Goal: Task Accomplishment & Management: Complete application form

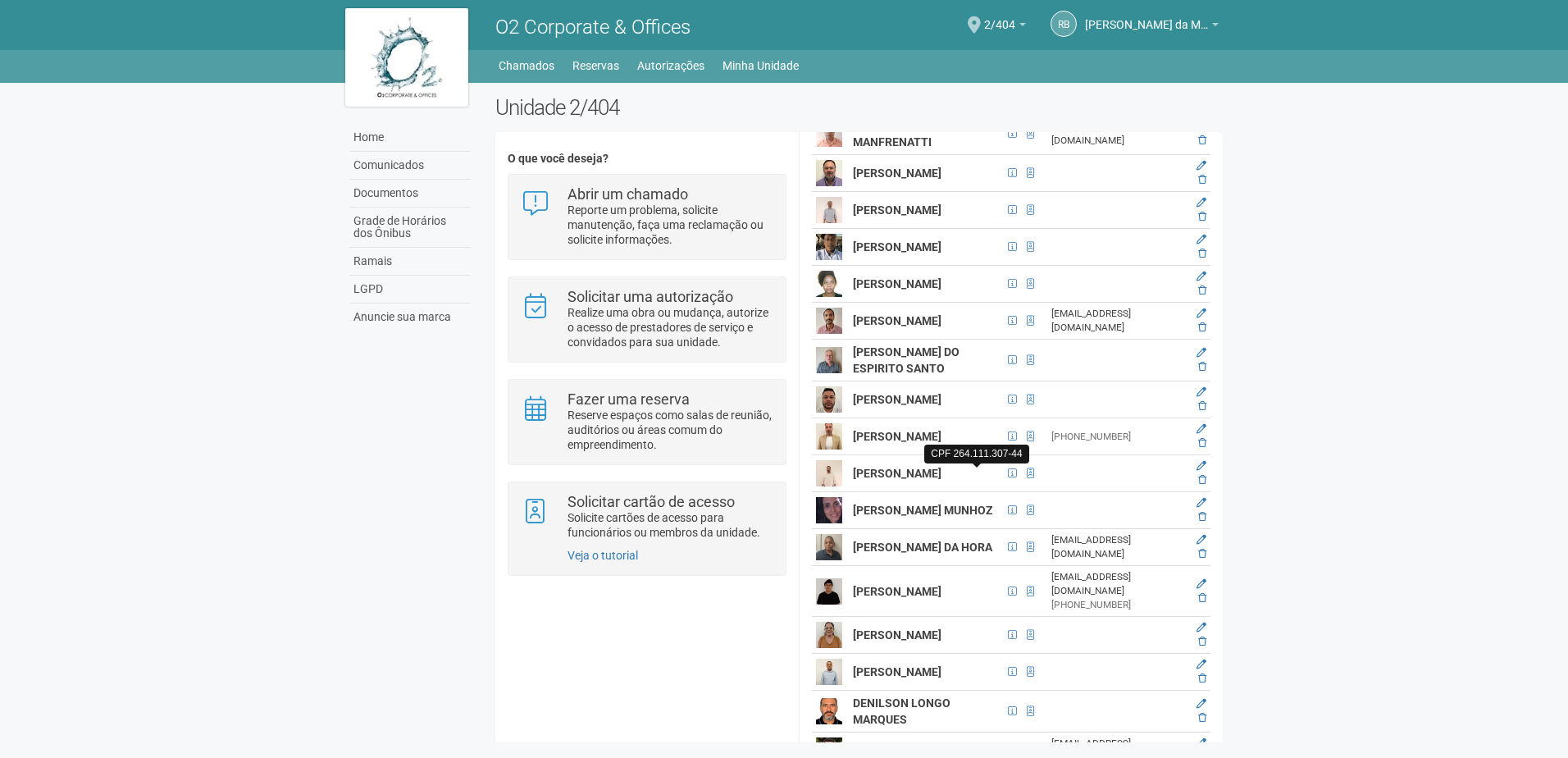
scroll to position [1149, 0]
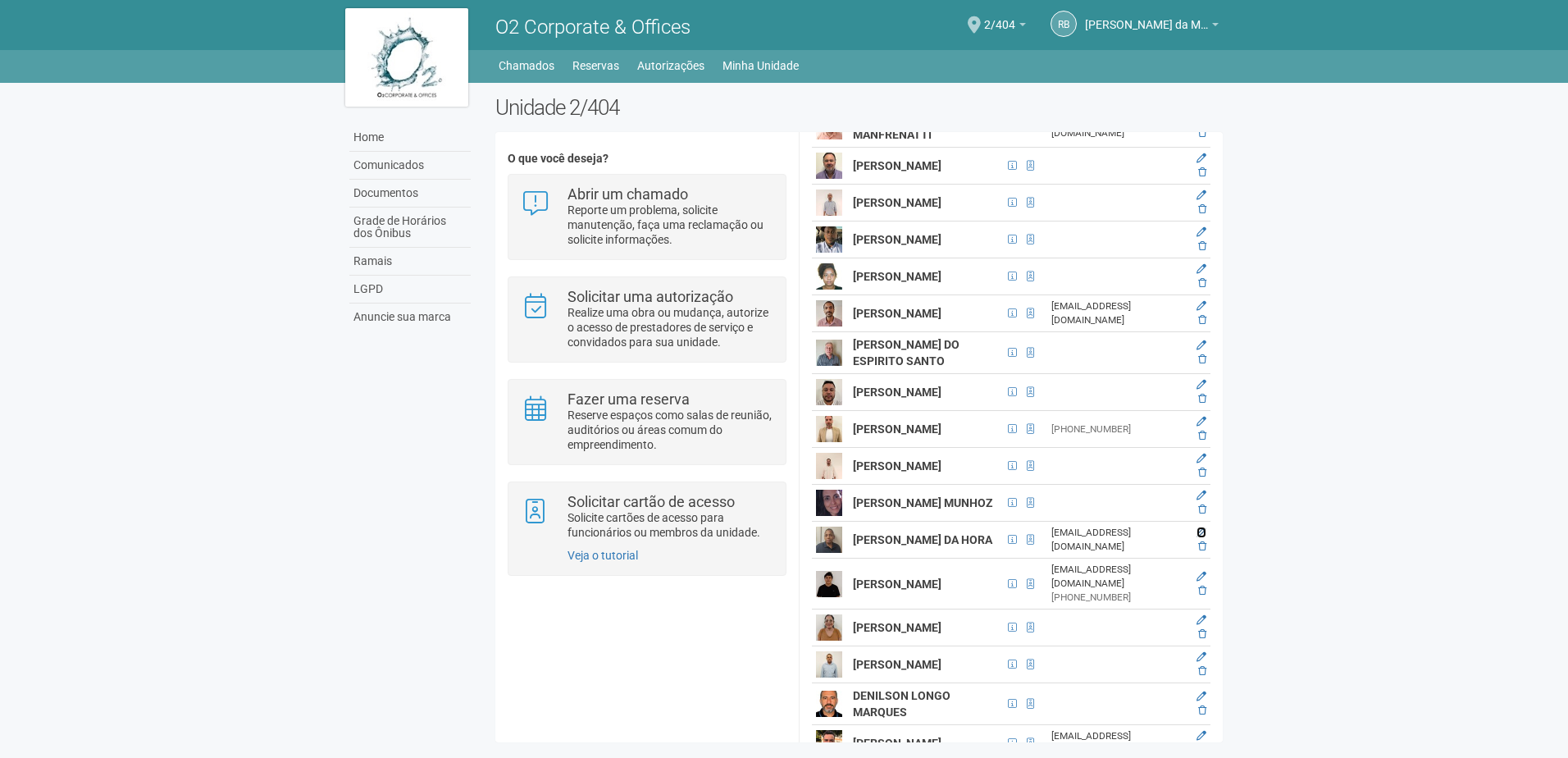
click at [1203, 538] on icon at bounding box center [1201, 532] width 10 height 10
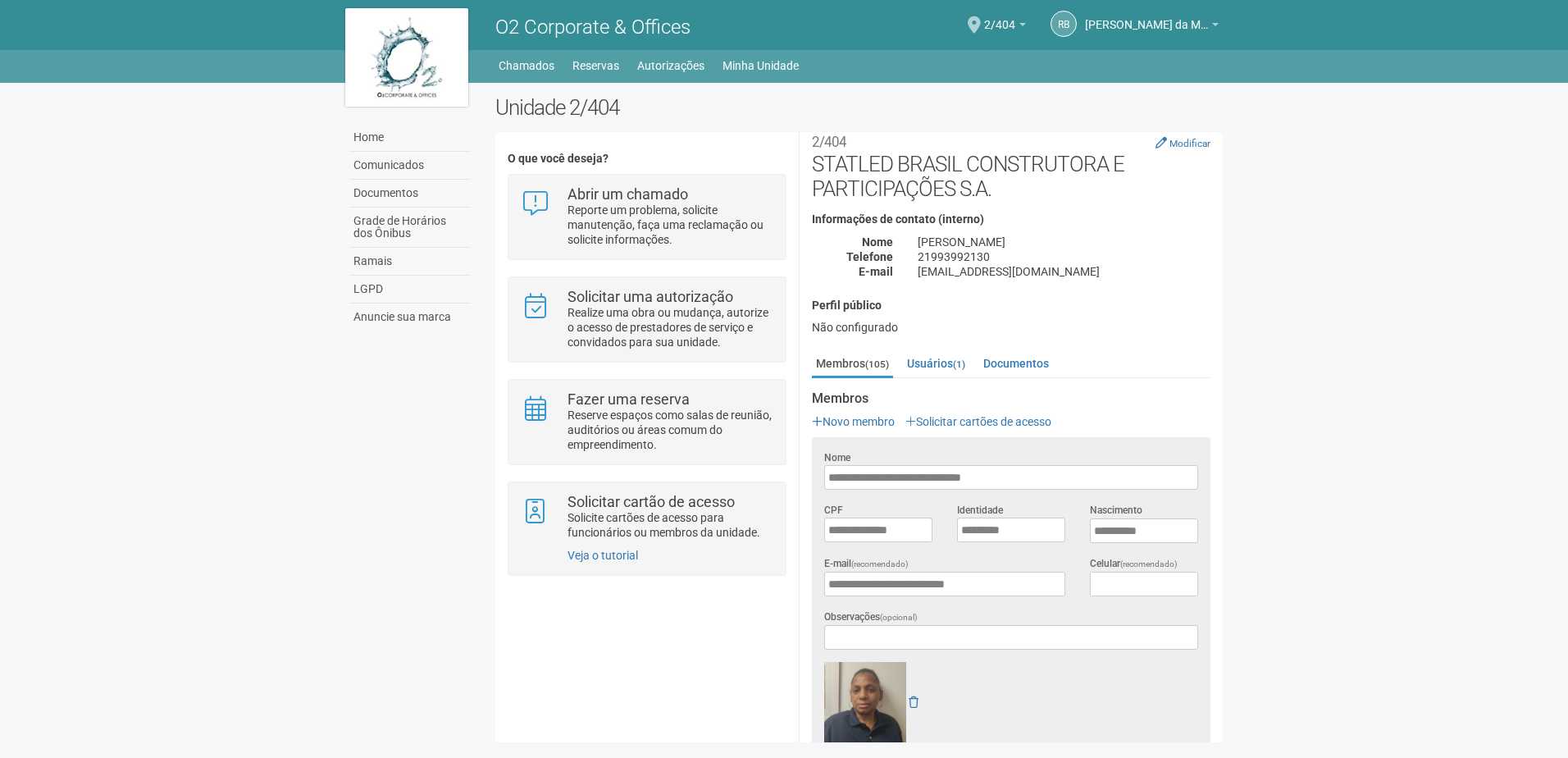
scroll to position [0, 0]
click at [750, 62] on link "Minha Unidade" at bounding box center [760, 66] width 76 height 23
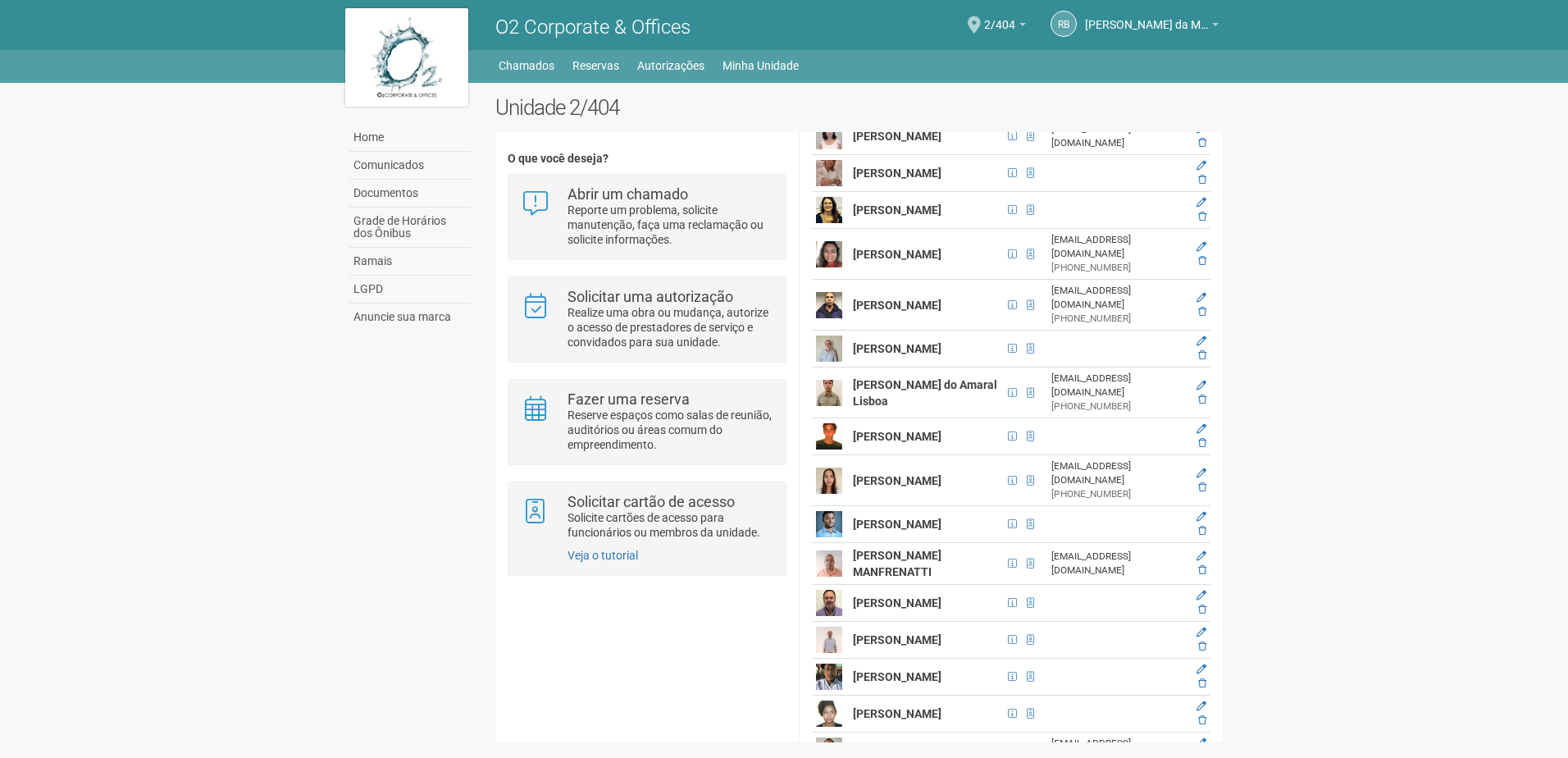
scroll to position [902, 0]
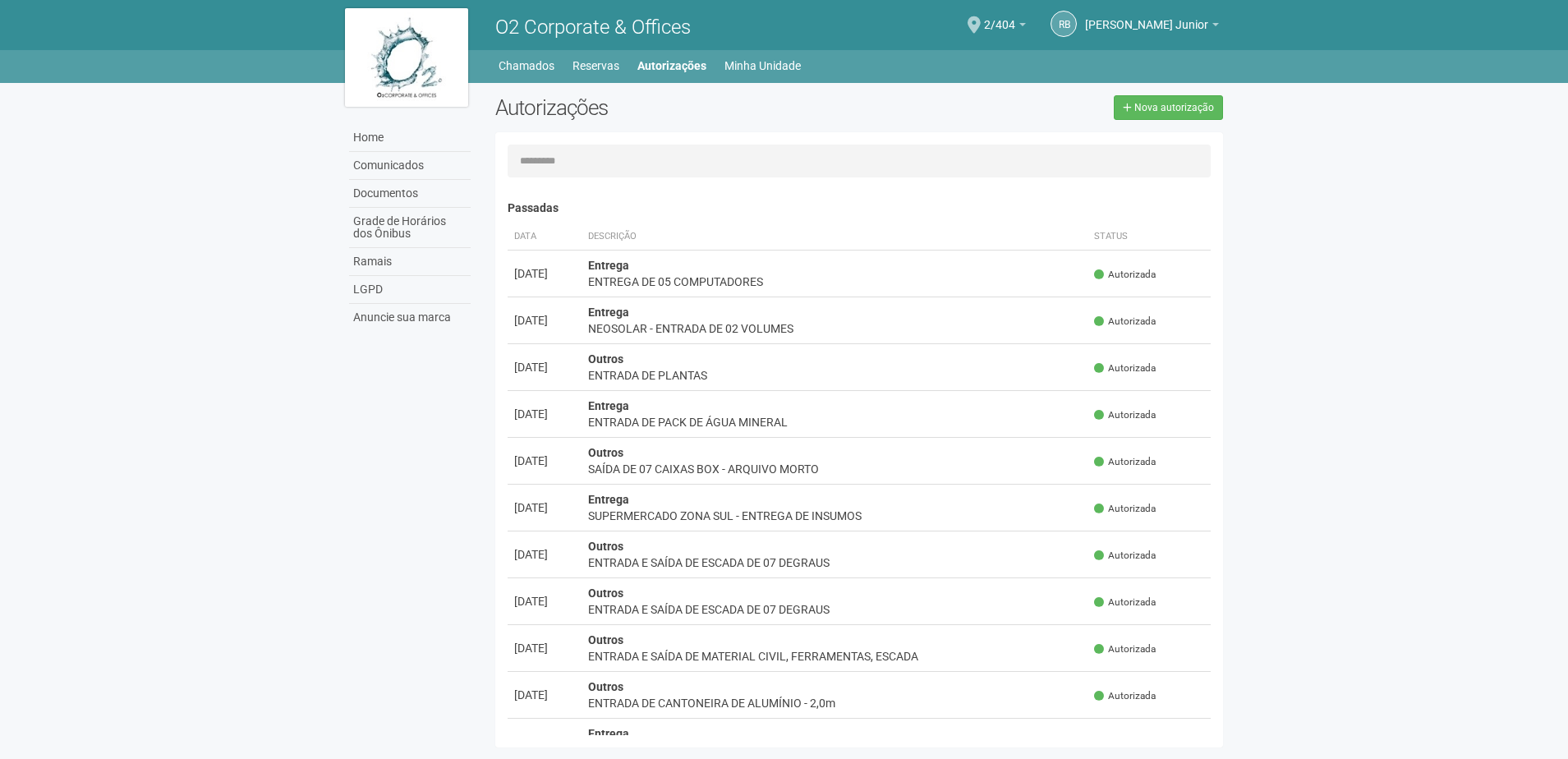
scroll to position [25, 0]
